Goal: Information Seeking & Learning: Learn about a topic

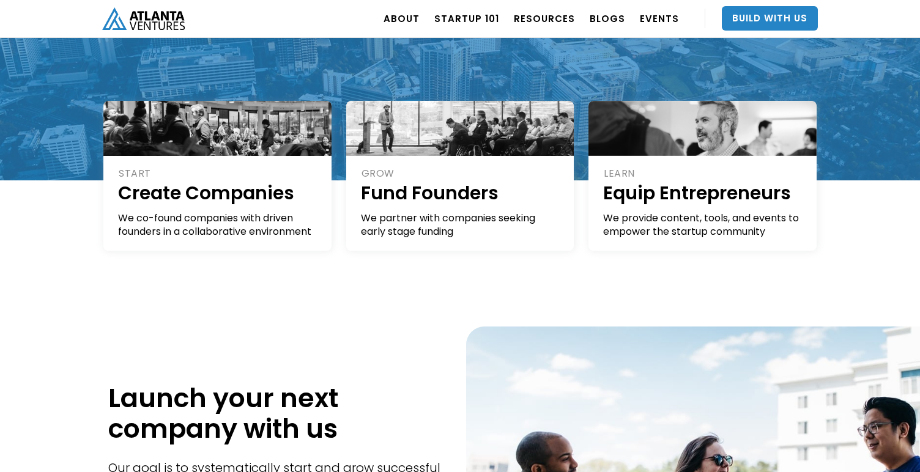
scroll to position [252, 0]
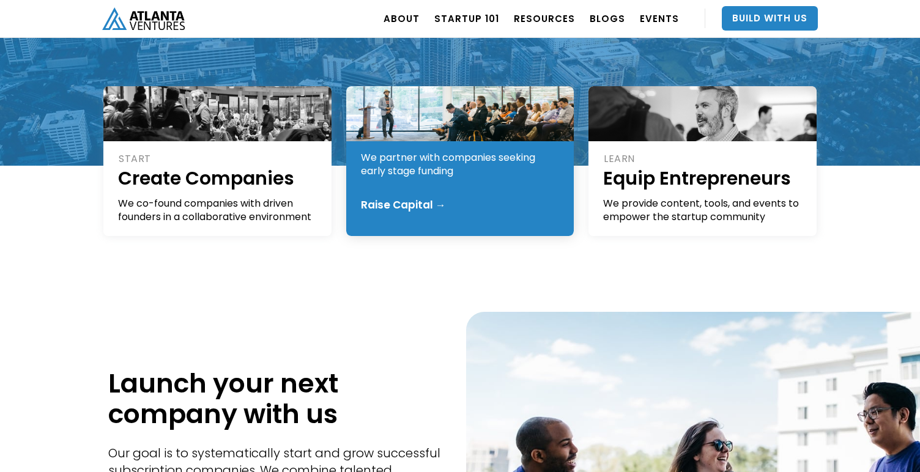
click at [441, 202] on div "Raise Capital →" at bounding box center [403, 205] width 85 height 12
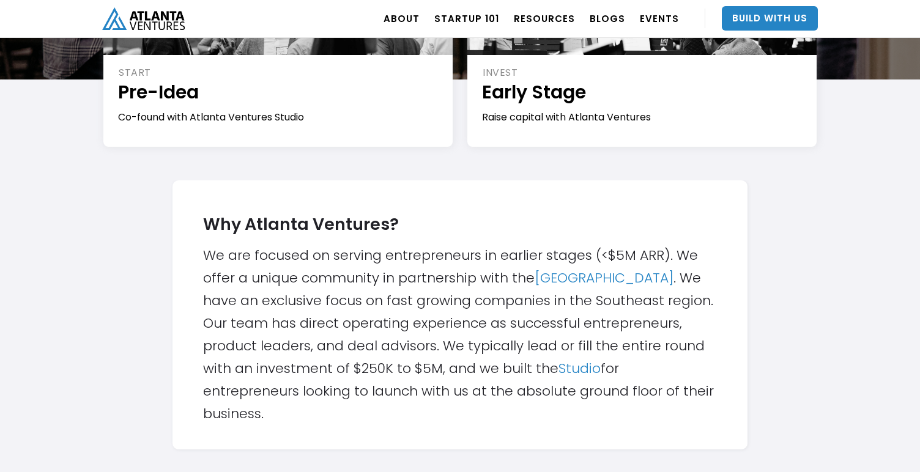
scroll to position [291, 0]
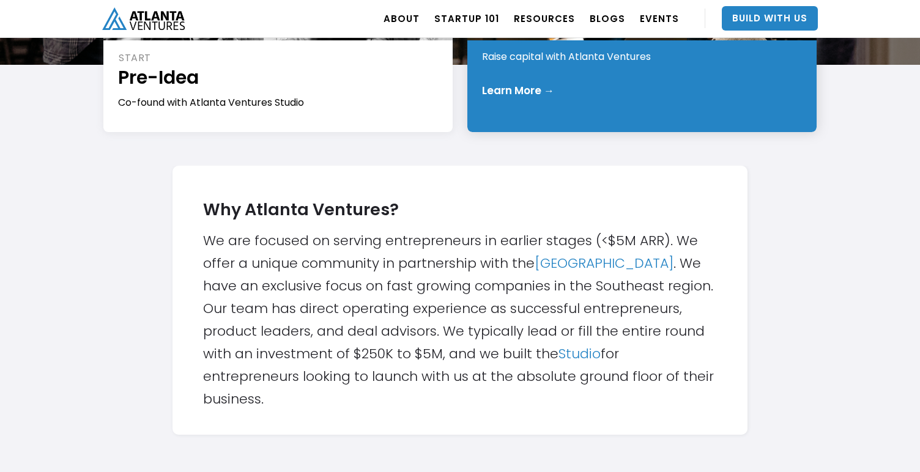
click at [652, 94] on div "Learn More →" at bounding box center [642, 90] width 321 height 12
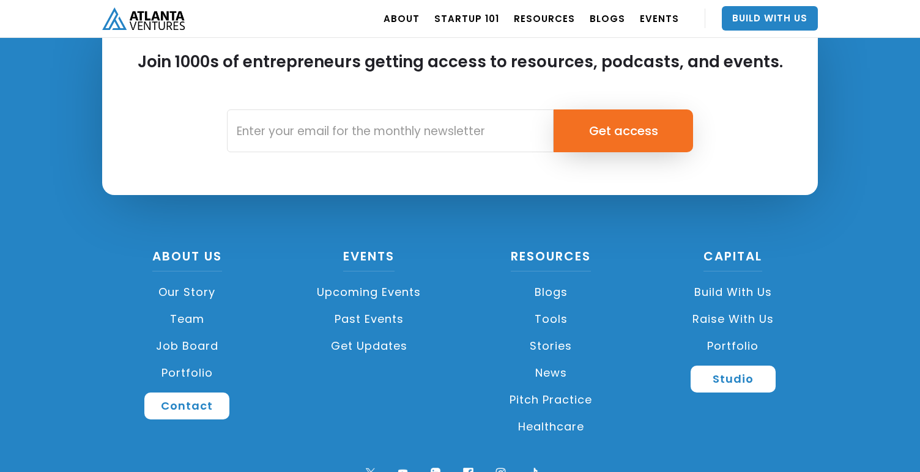
scroll to position [1776, 0]
